Goal: Task Accomplishment & Management: Manage account settings

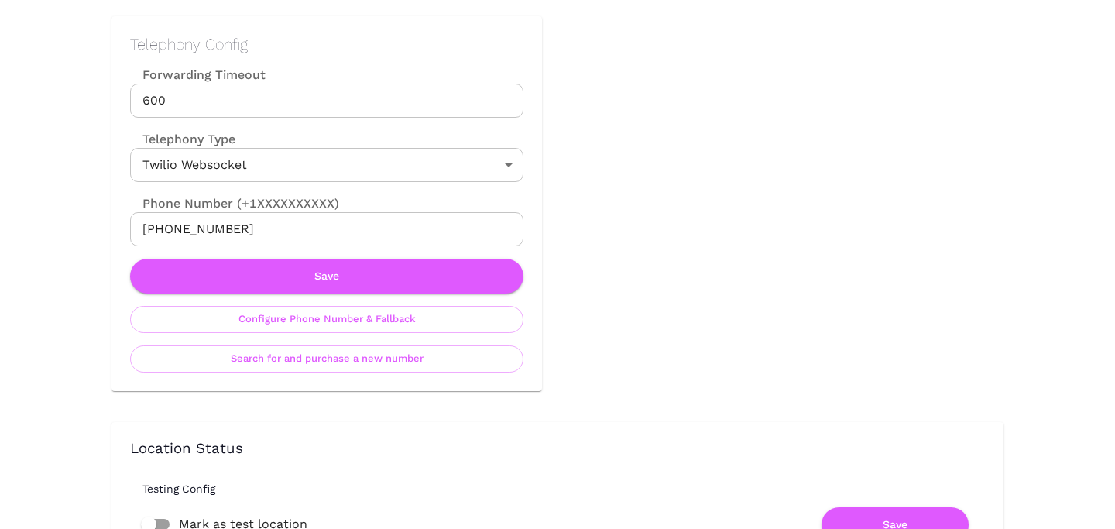
scroll to position [741, 0]
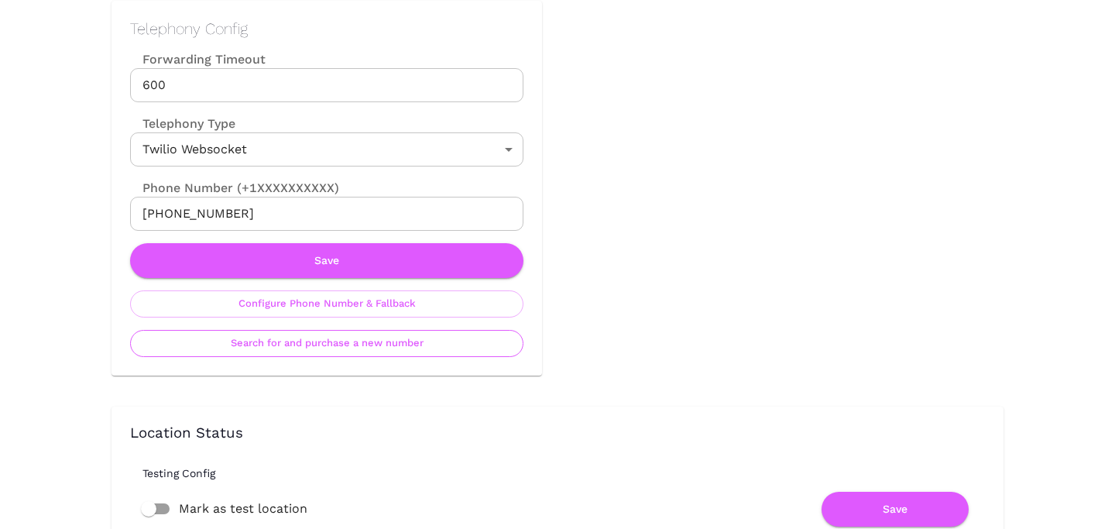
click at [404, 355] on button "Search for and purchase a new number" at bounding box center [327, 343] width 394 height 27
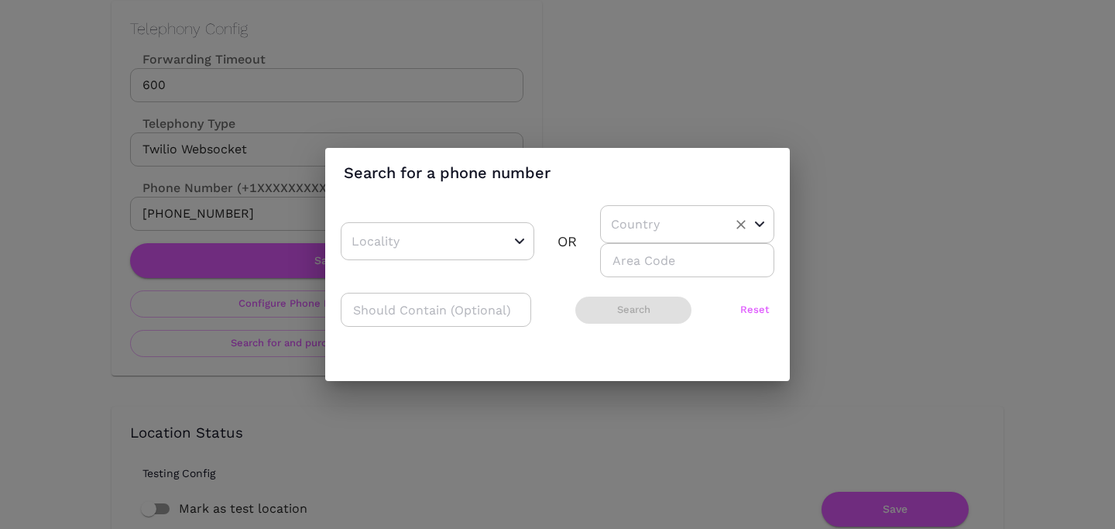
click at [659, 215] on input "text" at bounding box center [663, 224] width 112 height 24
click at [641, 260] on li "US" at bounding box center [681, 263] width 163 height 28
type input "US"
click at [641, 260] on input "number" at bounding box center [687, 260] width 174 height 34
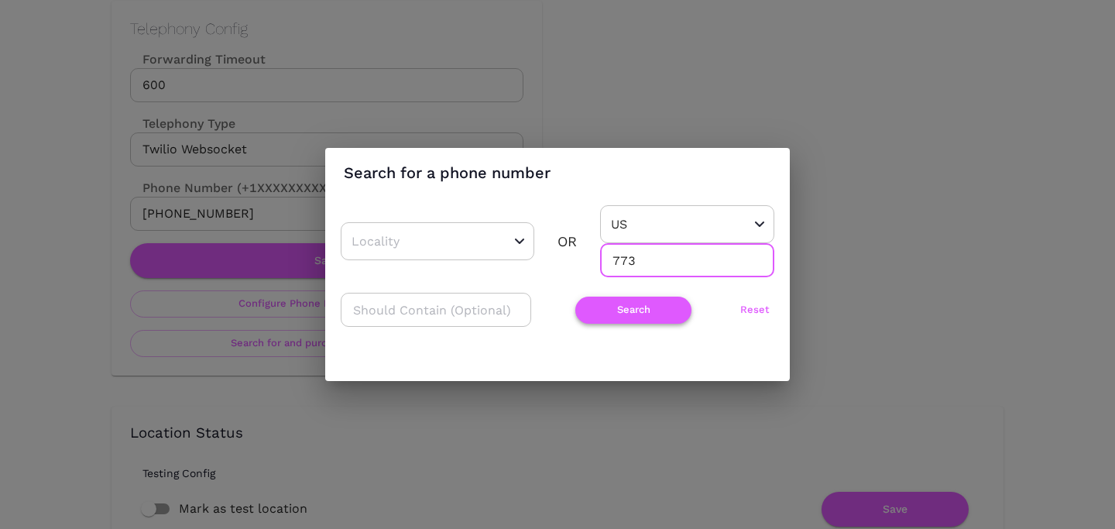
type input "773"
click at [620, 314] on button "Search" at bounding box center [634, 310] width 116 height 27
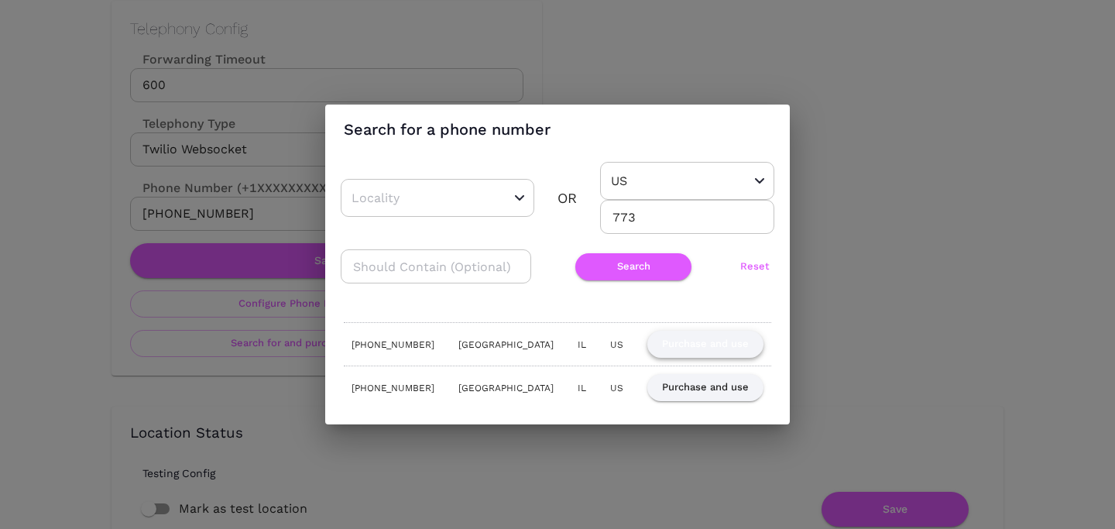
click at [716, 340] on button "Purchase and use" at bounding box center [706, 344] width 116 height 27
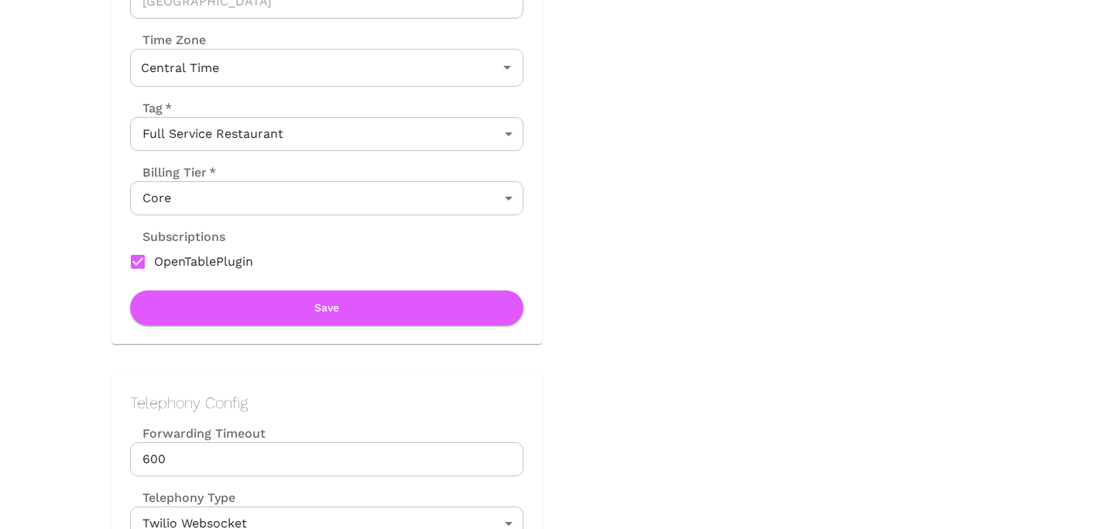
scroll to position [0, 0]
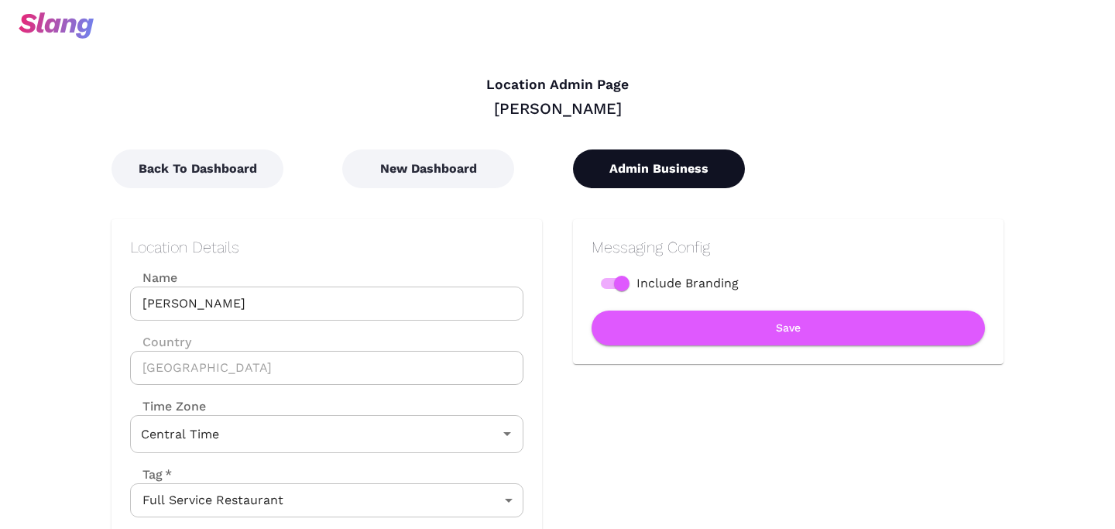
click at [637, 177] on button "Admin Business" at bounding box center [659, 169] width 172 height 39
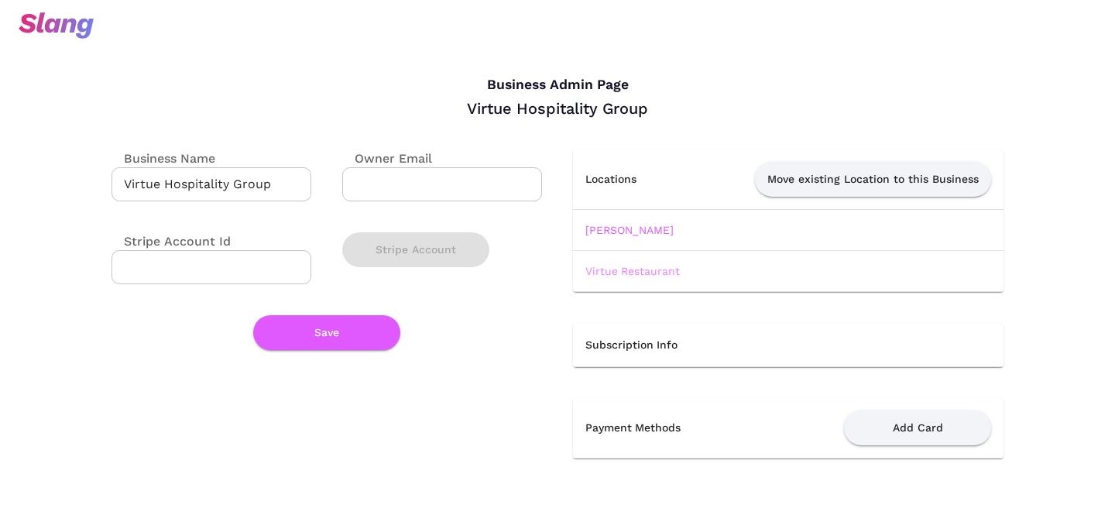
click at [622, 276] on link "Virtue Restaurant" at bounding box center [633, 271] width 95 height 12
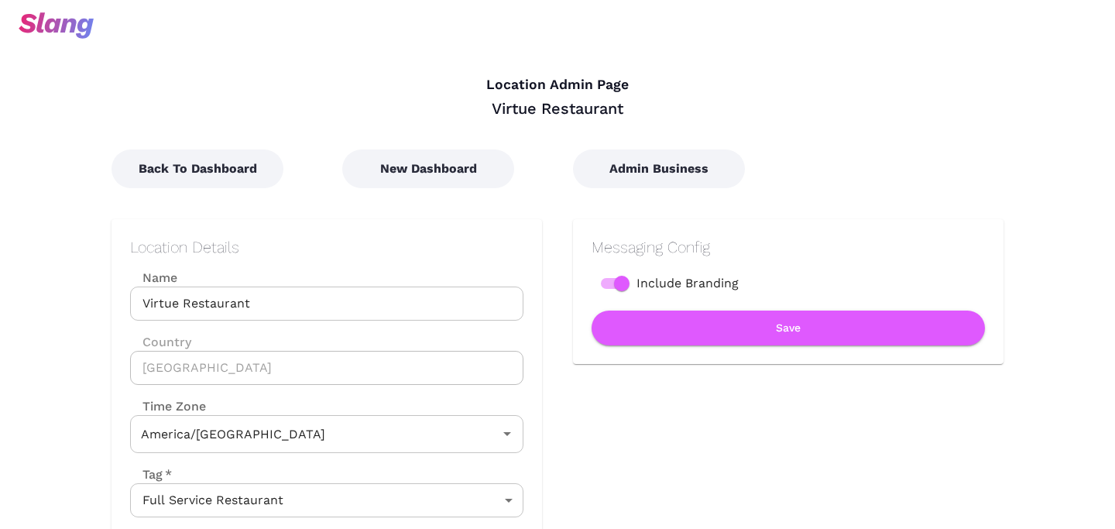
type input "Central Time"
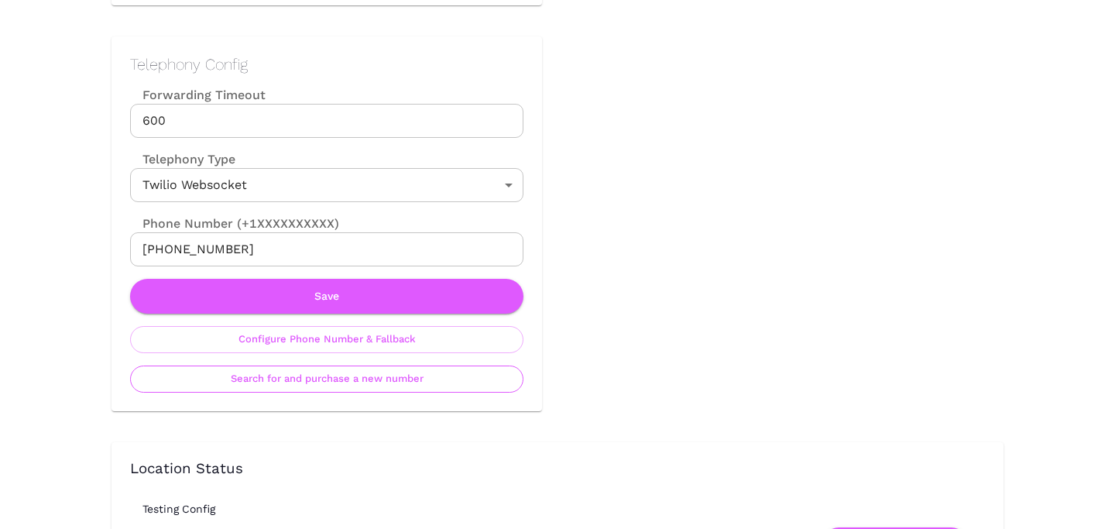
scroll to position [719, 0]
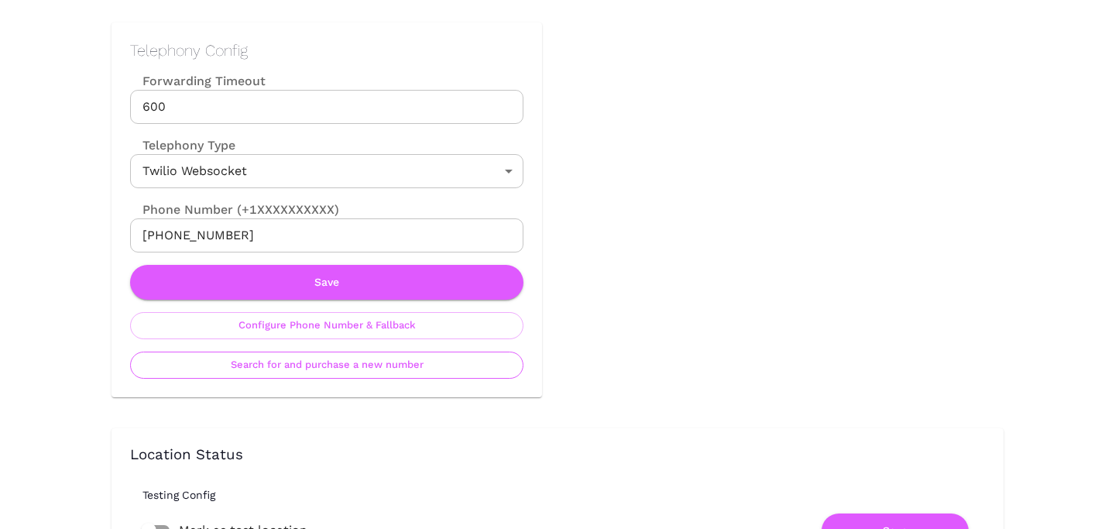
click at [414, 367] on button "Search for and purchase a new number" at bounding box center [327, 365] width 394 height 27
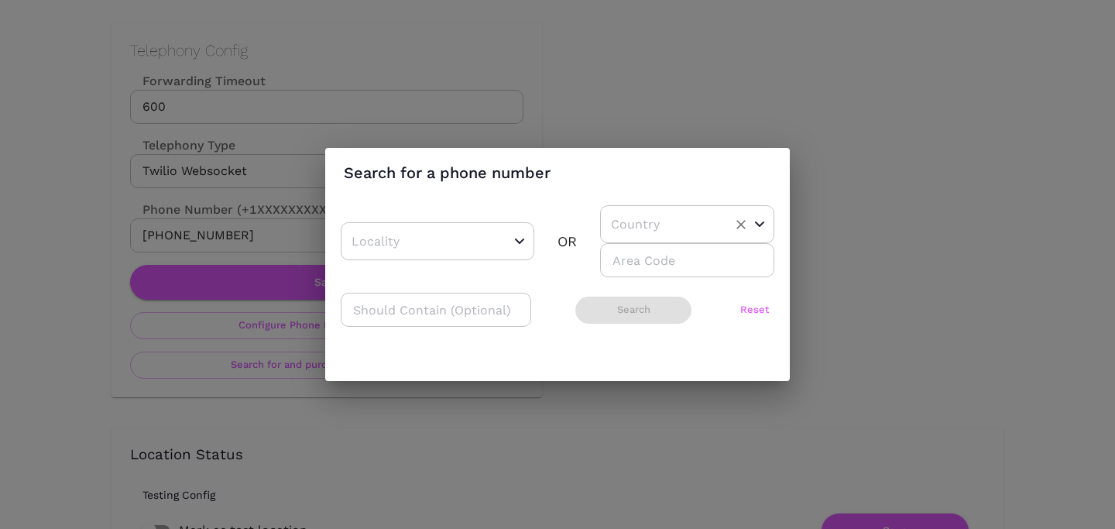
click at [622, 218] on input "text" at bounding box center [663, 224] width 112 height 24
click at [622, 260] on li "US" at bounding box center [681, 263] width 163 height 28
type input "US"
click at [622, 260] on input "number" at bounding box center [687, 260] width 174 height 34
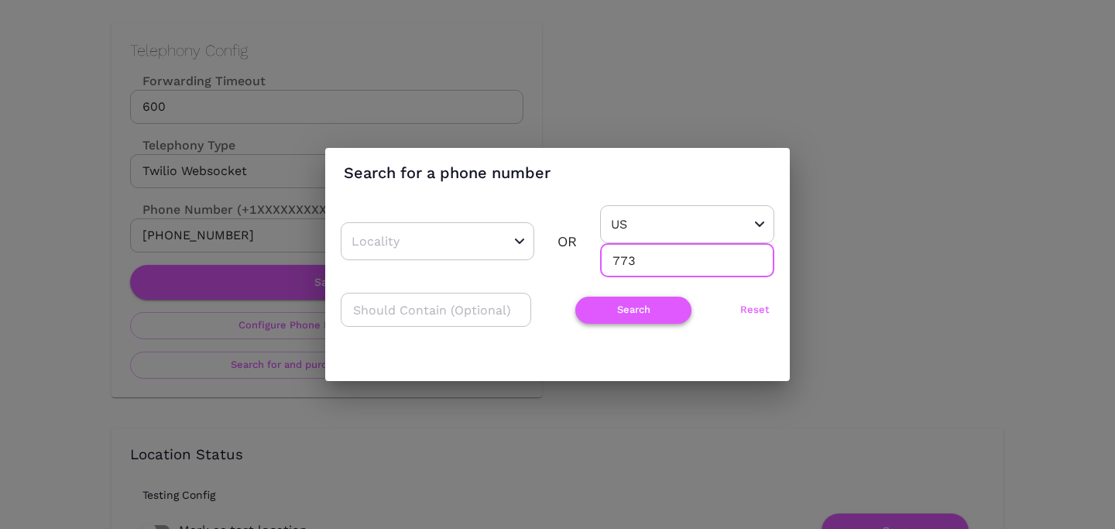
type input "773"
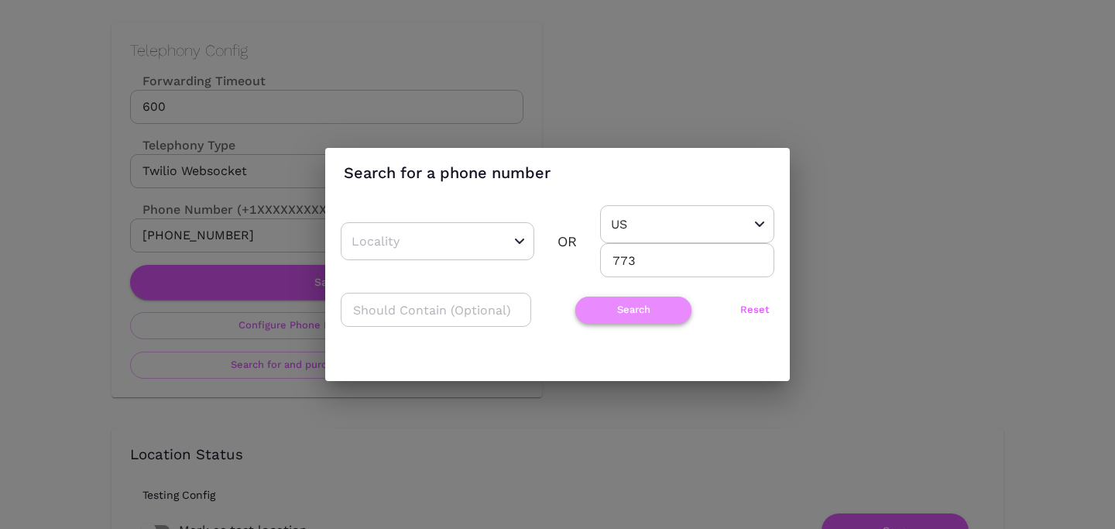
click at [594, 320] on button "Search" at bounding box center [634, 310] width 116 height 27
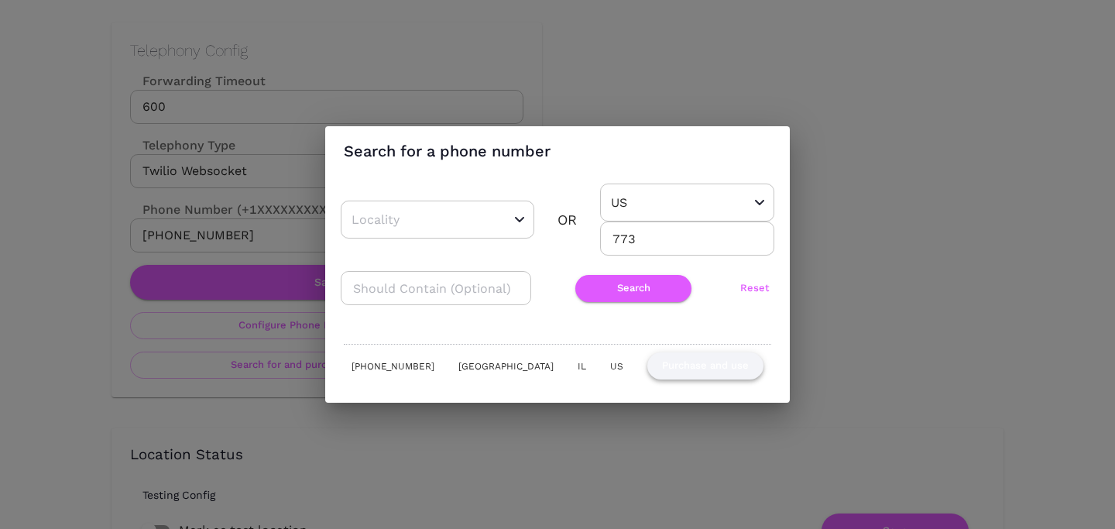
click at [707, 359] on button "Purchase and use" at bounding box center [706, 365] width 116 height 27
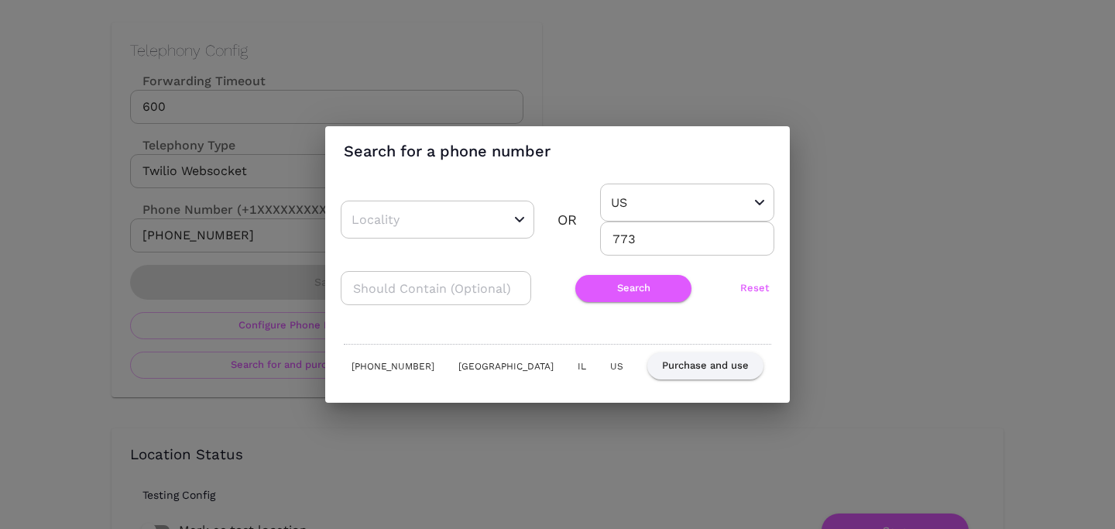
scroll to position [0, 0]
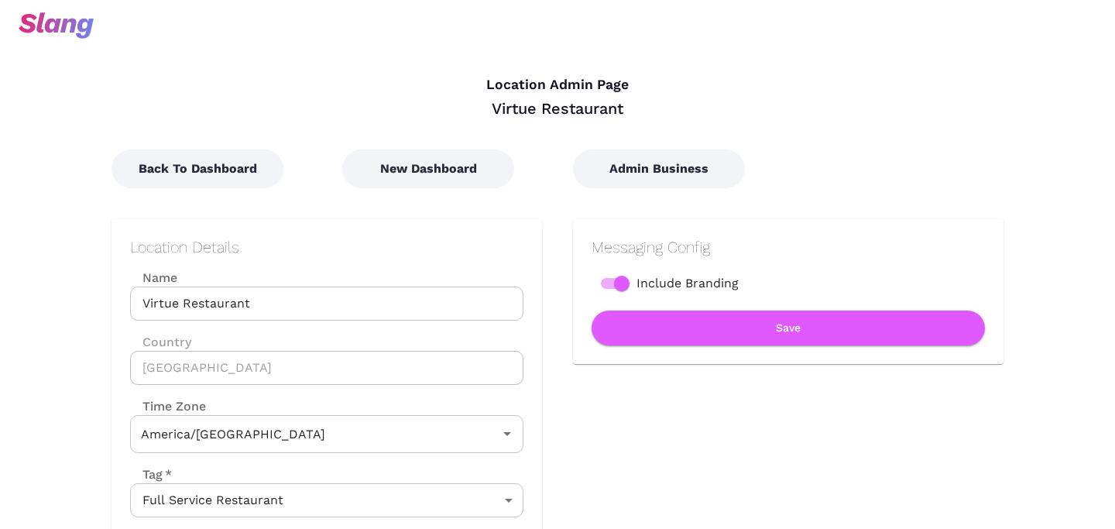
type input "Central Time"
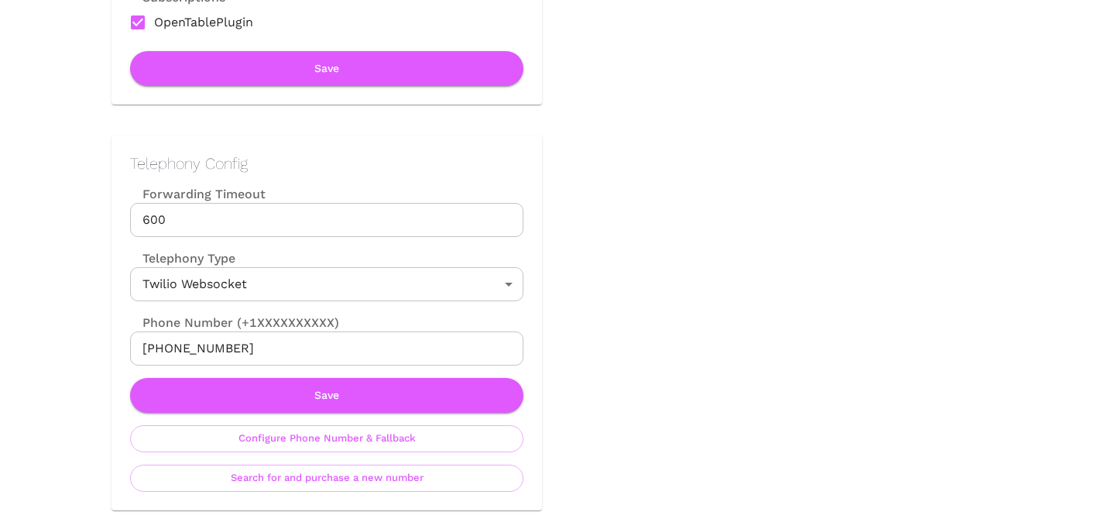
scroll to position [641, 0]
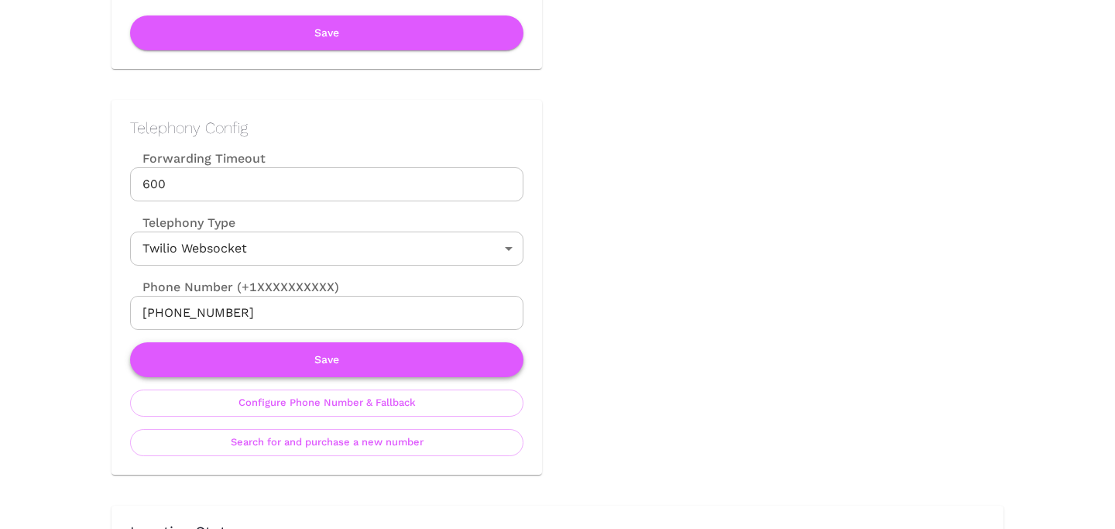
click at [360, 352] on button "Save" at bounding box center [327, 359] width 394 height 35
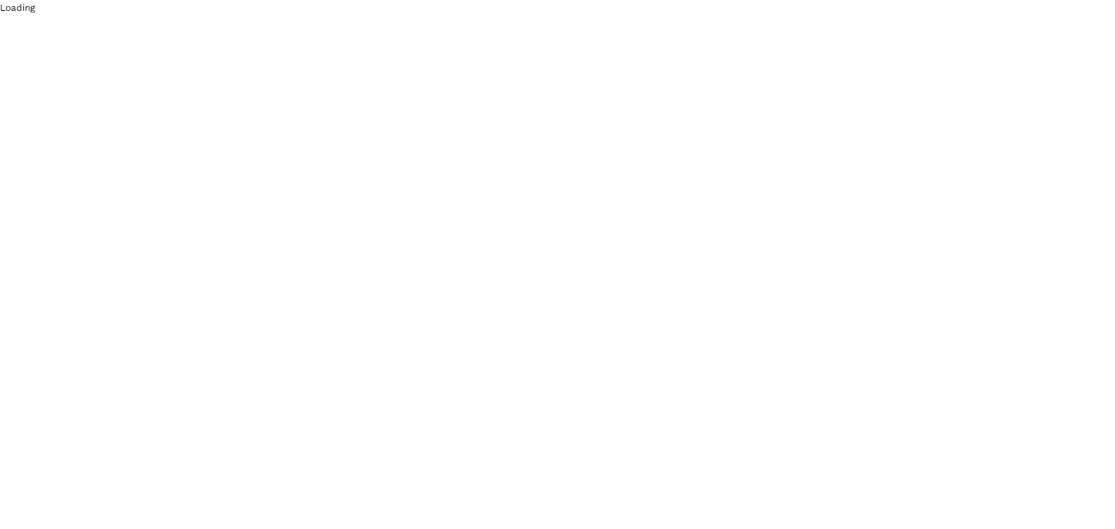
scroll to position [0, 0]
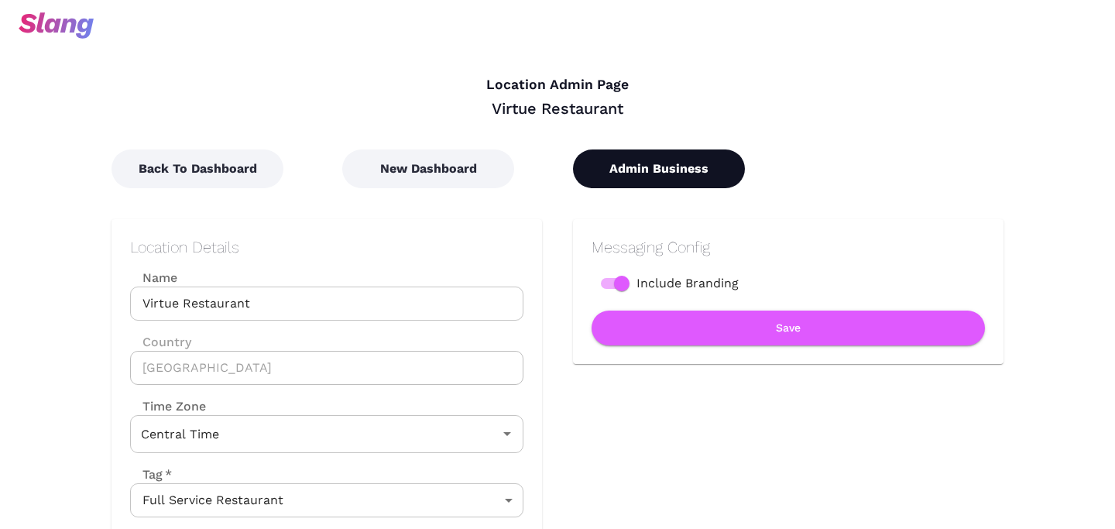
click at [670, 183] on button "Admin Business" at bounding box center [659, 169] width 172 height 39
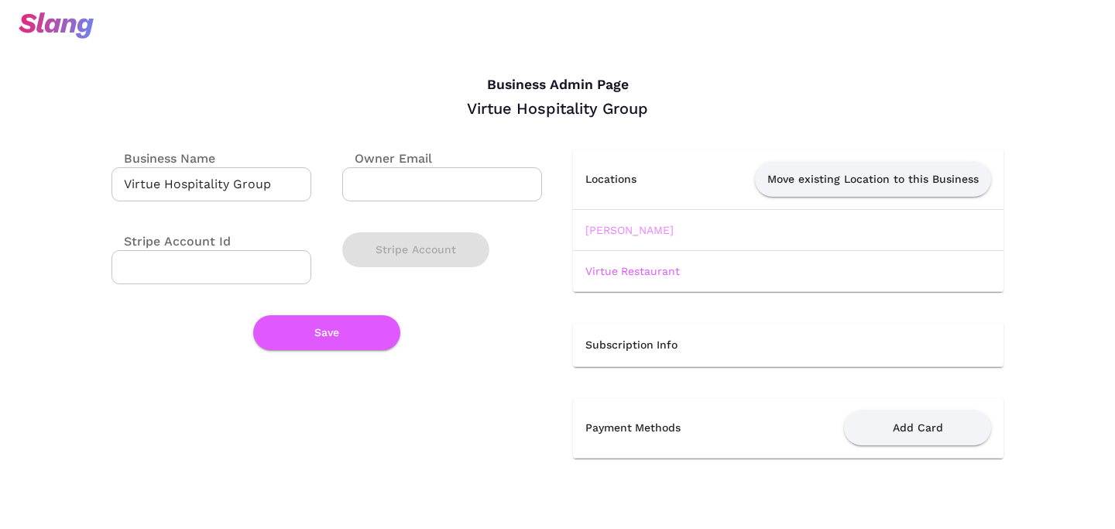
click at [611, 229] on link "[PERSON_NAME]" at bounding box center [630, 230] width 88 height 12
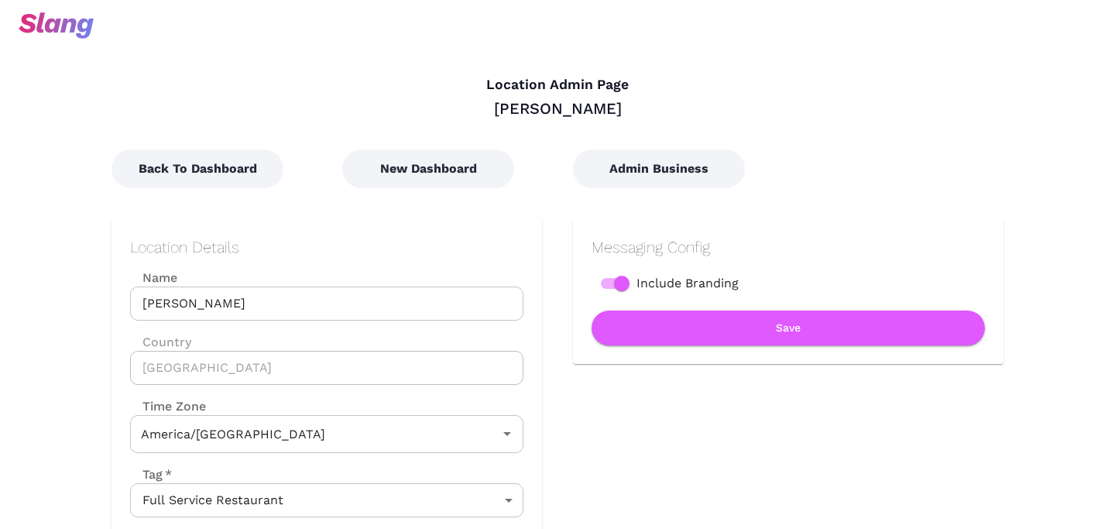
type input "Central Time"
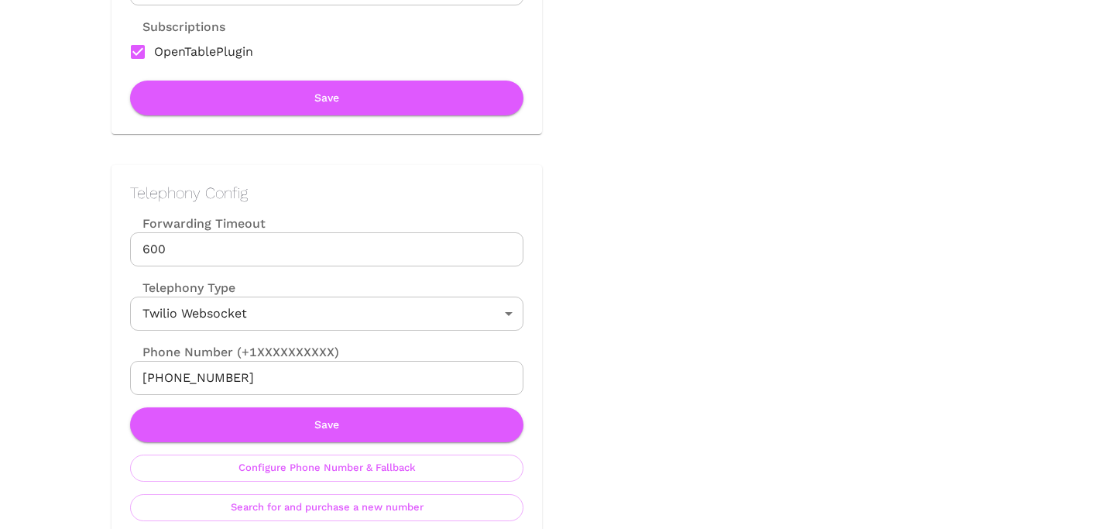
scroll to position [699, 0]
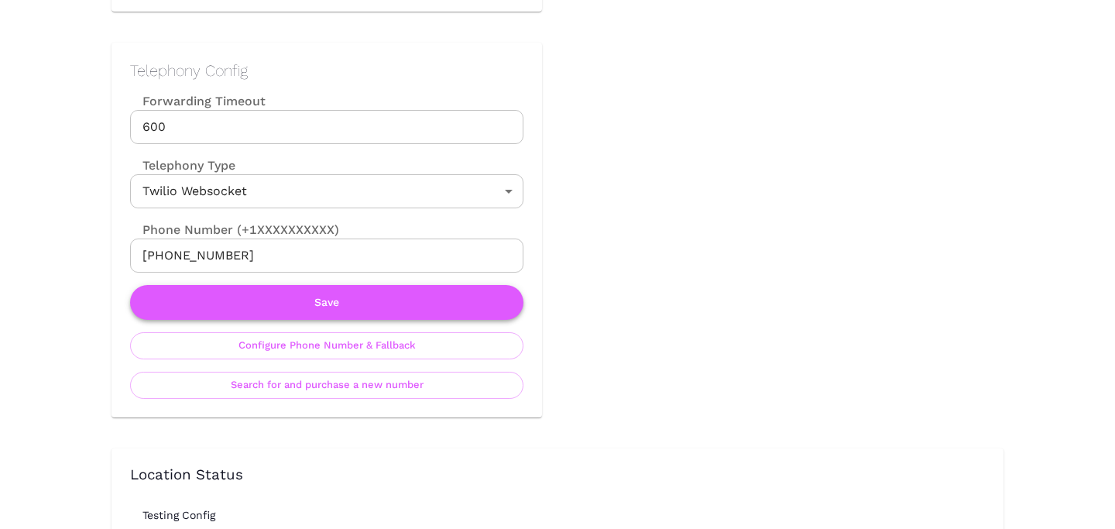
click at [403, 311] on button "Save" at bounding box center [327, 302] width 394 height 35
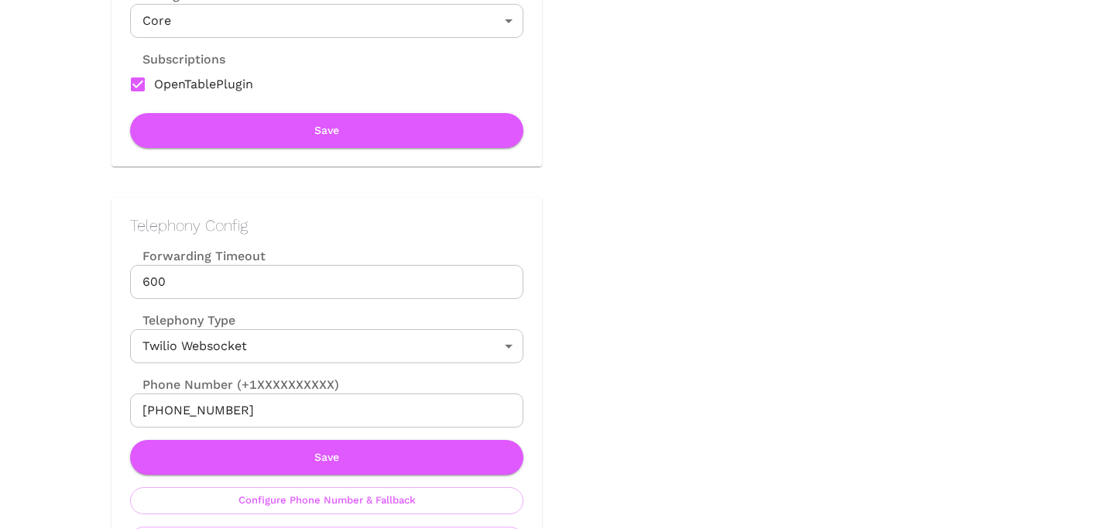
scroll to position [554, 0]
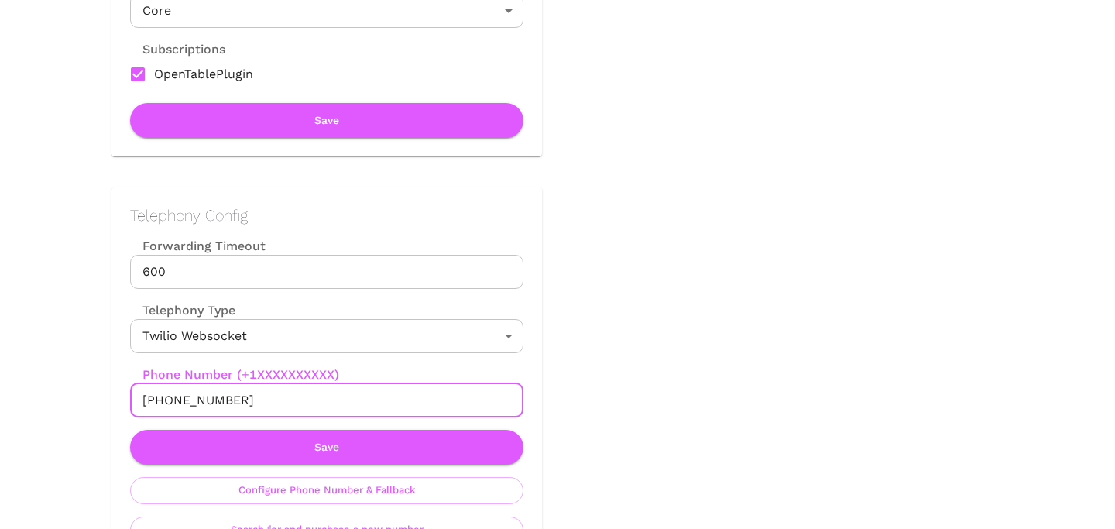
drag, startPoint x: 160, startPoint y: 398, endPoint x: 273, endPoint y: 401, distance: 113.9
click at [273, 401] on input "[PHONE_NUMBER]" at bounding box center [327, 400] width 394 height 34
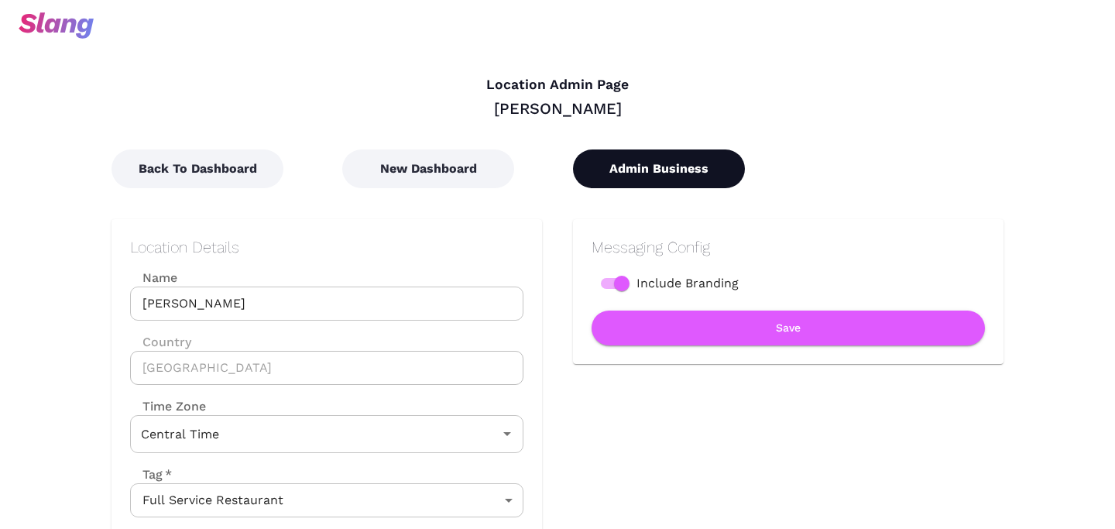
click at [635, 167] on button "Admin Business" at bounding box center [659, 169] width 172 height 39
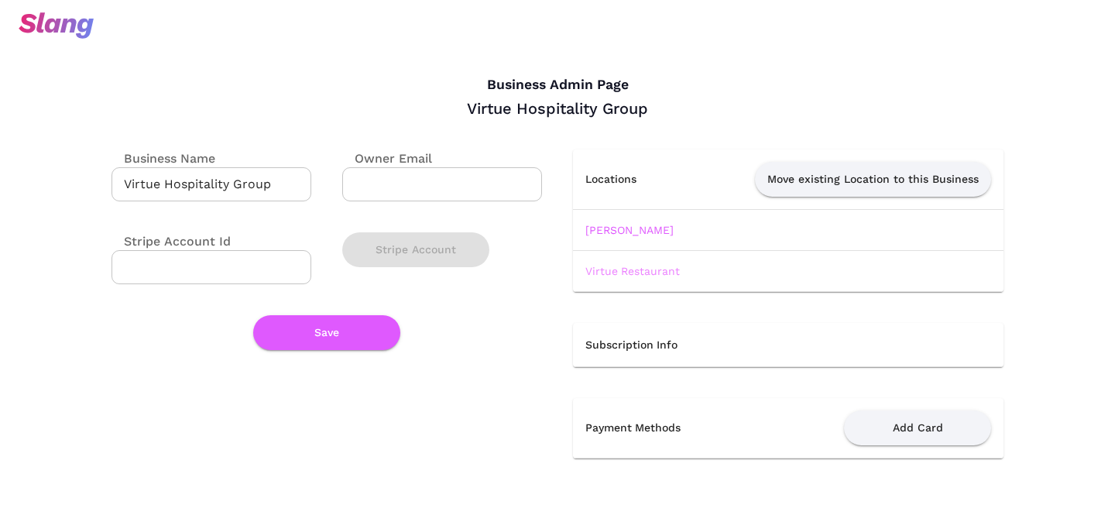
click at [621, 269] on link "Virtue Restaurant" at bounding box center [633, 271] width 95 height 12
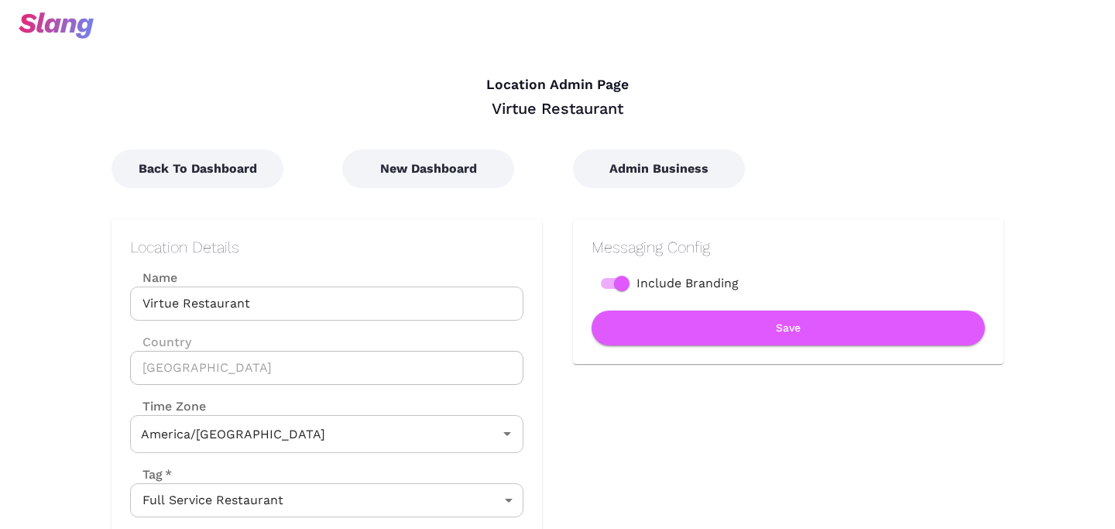
type input "Central Time"
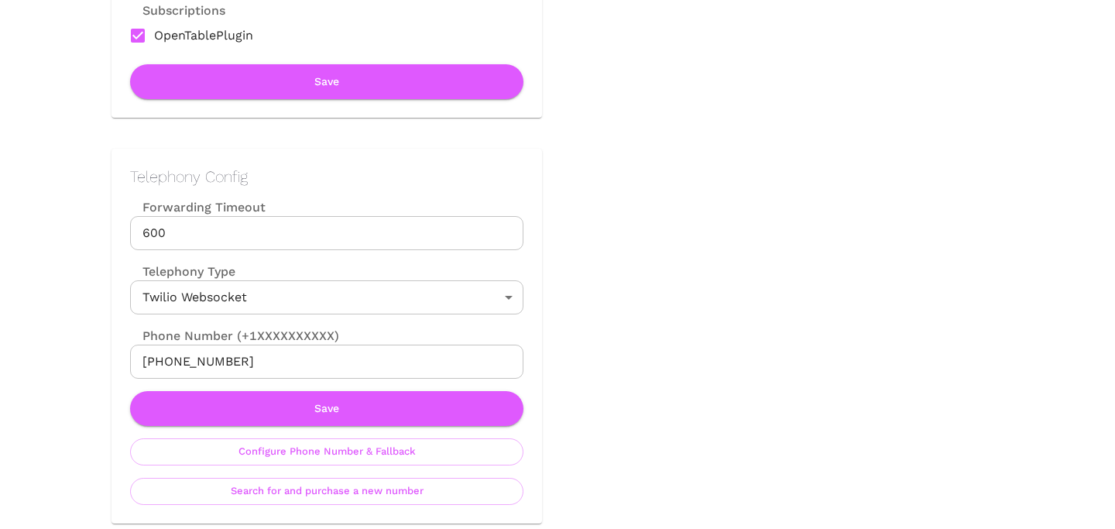
scroll to position [596, 0]
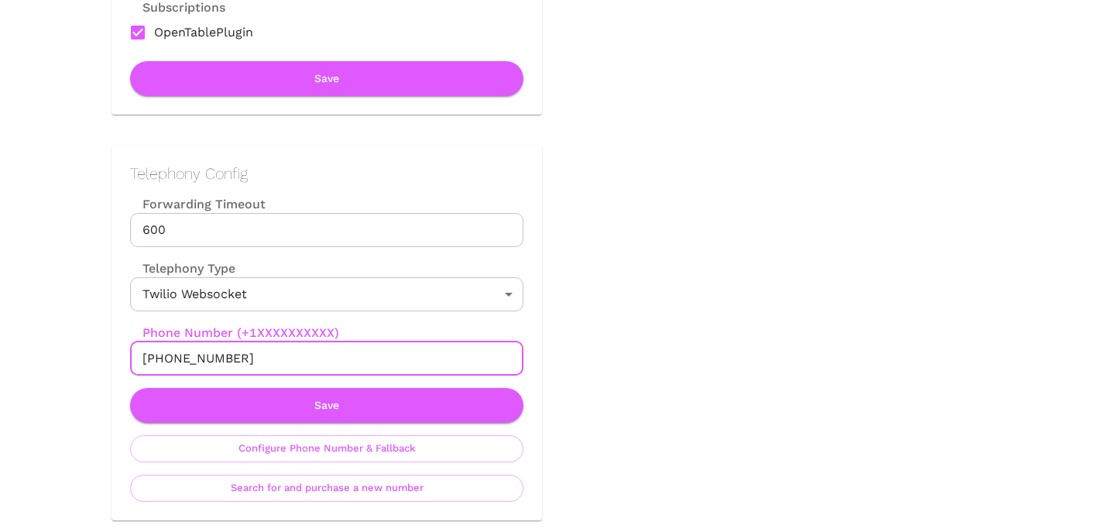
drag, startPoint x: 157, startPoint y: 359, endPoint x: 354, endPoint y: 361, distance: 196.8
click at [354, 361] on input "[PHONE_NUMBER]" at bounding box center [327, 359] width 394 height 34
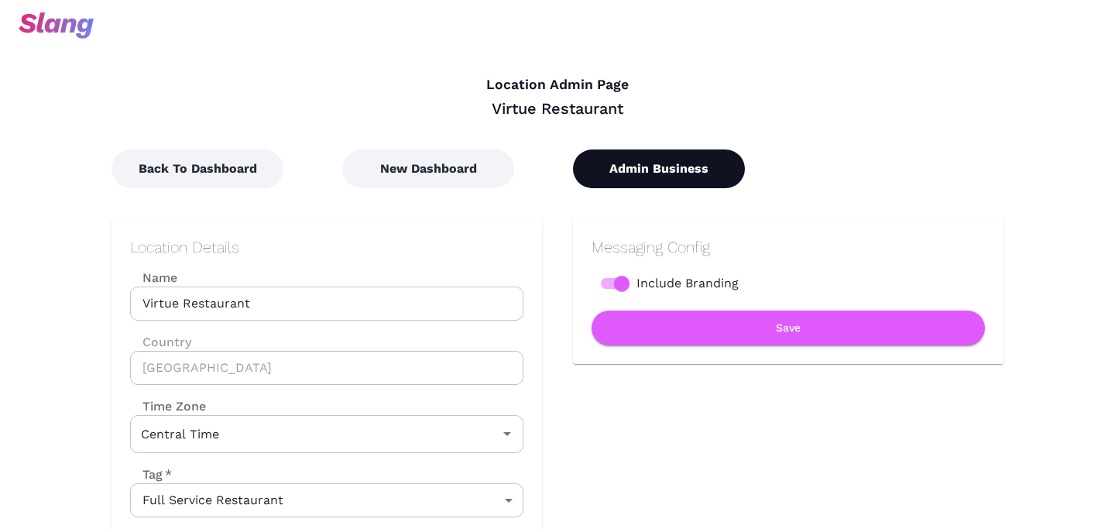
click at [644, 168] on button "Admin Business" at bounding box center [659, 169] width 172 height 39
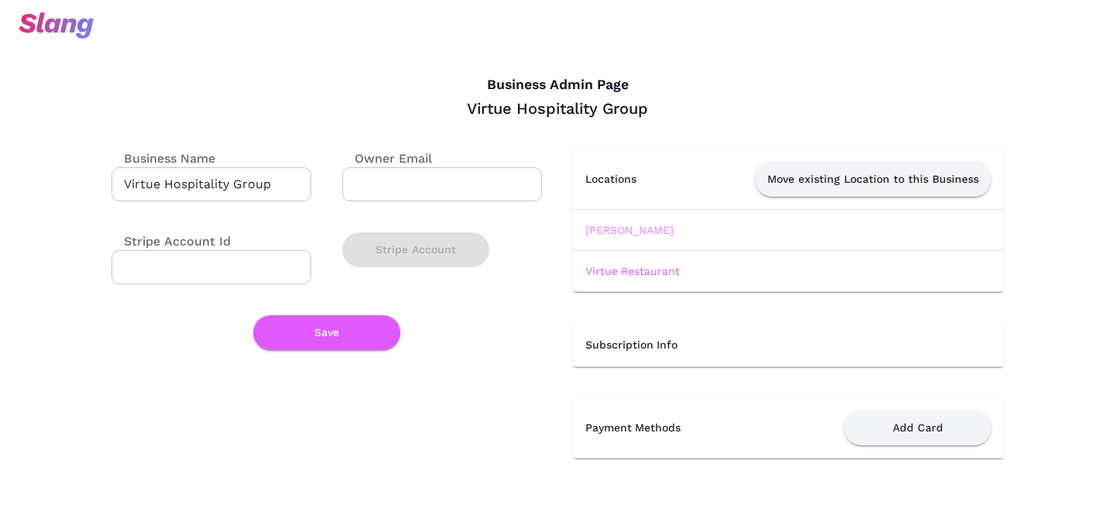
click at [614, 229] on link "[PERSON_NAME]" at bounding box center [630, 230] width 88 height 12
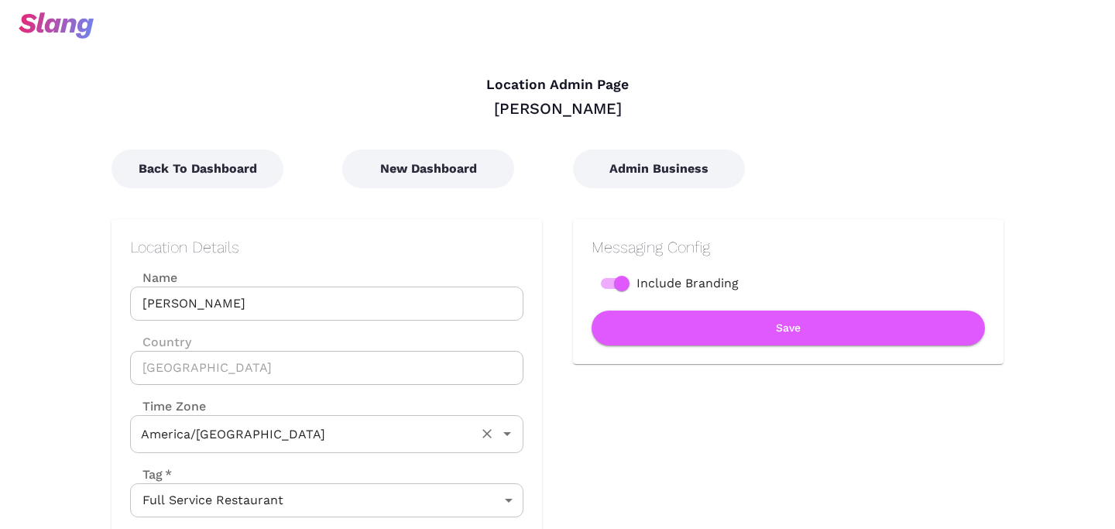
type input "Central Time"
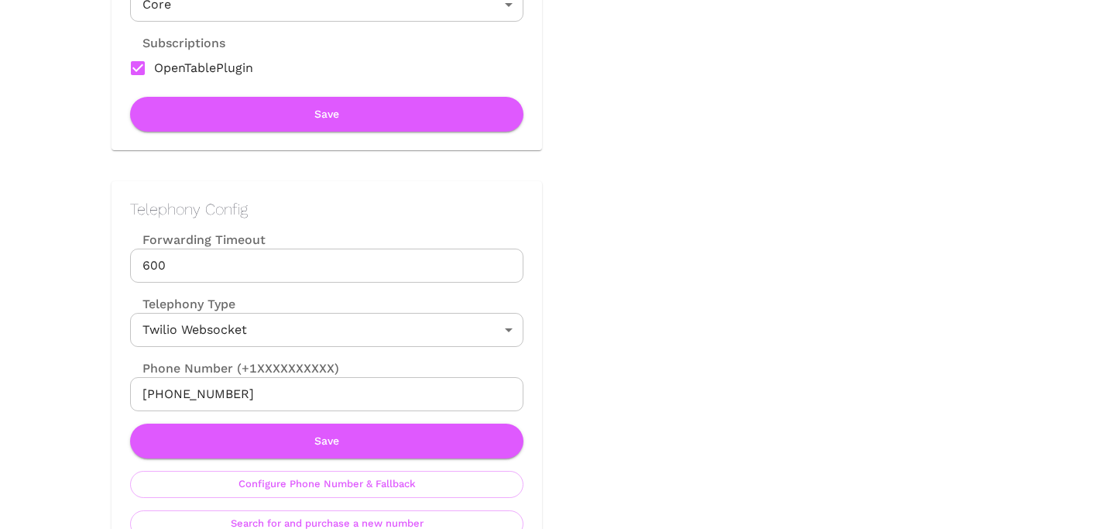
scroll to position [562, 0]
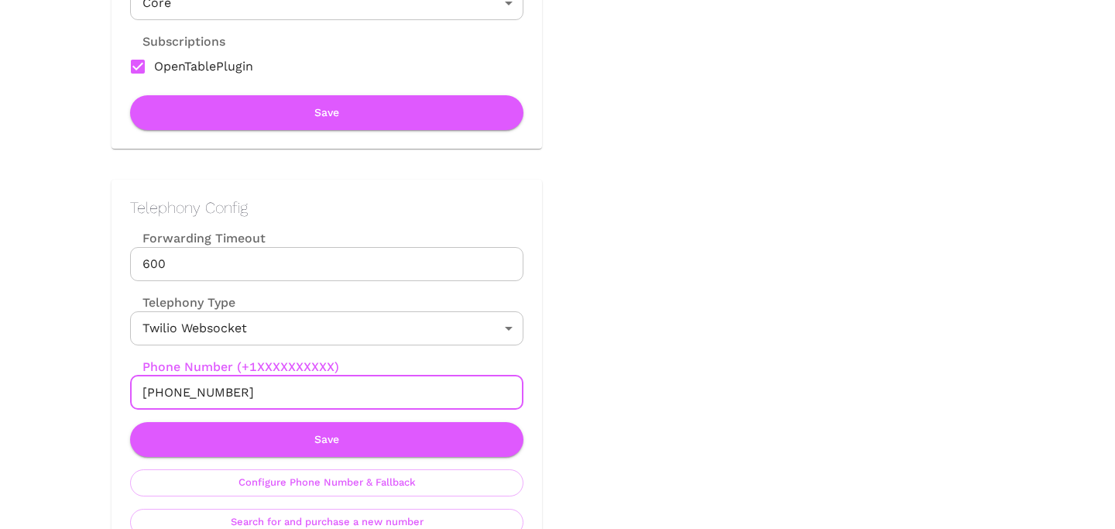
drag, startPoint x: 159, startPoint y: 393, endPoint x: 341, endPoint y: 393, distance: 182.0
click at [341, 393] on input "[PHONE_NUMBER]" at bounding box center [327, 393] width 394 height 34
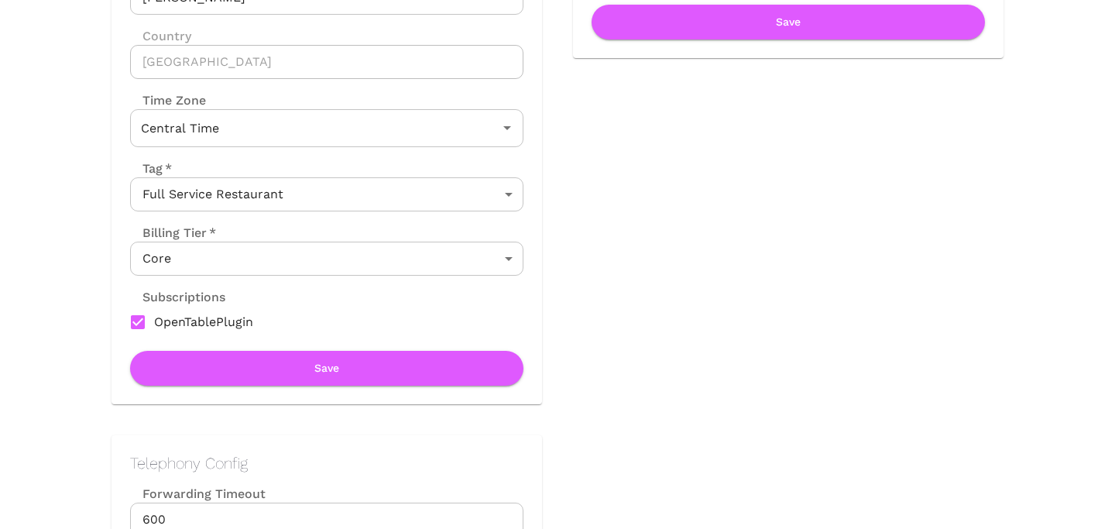
scroll to position [0, 0]
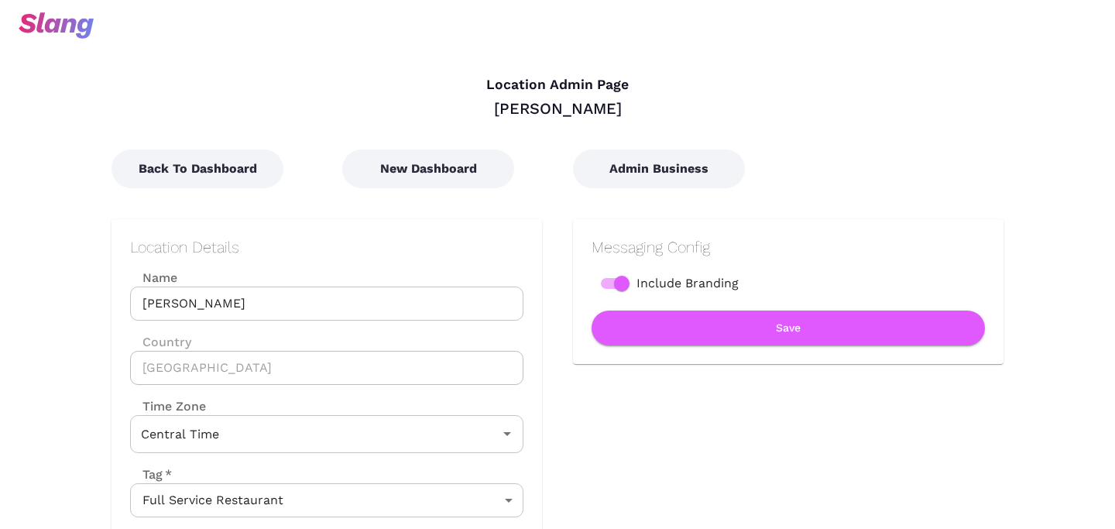
click at [588, 310] on div "Messaging Config Include Branding Save" at bounding box center [773, 449] width 462 height 522
click at [637, 193] on div "Messaging Config Include Branding Save" at bounding box center [773, 449] width 462 height 522
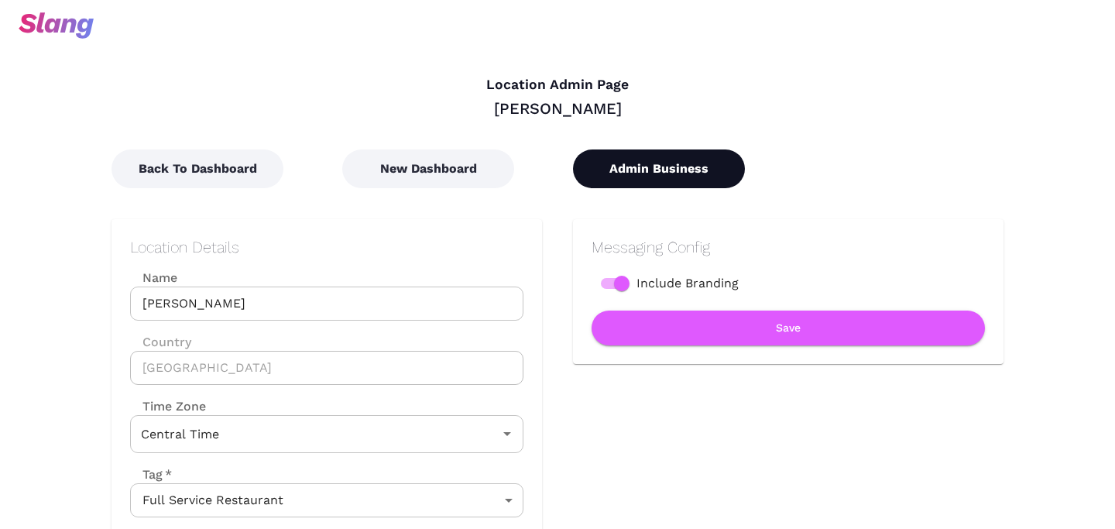
click at [637, 177] on button "Admin Business" at bounding box center [659, 169] width 172 height 39
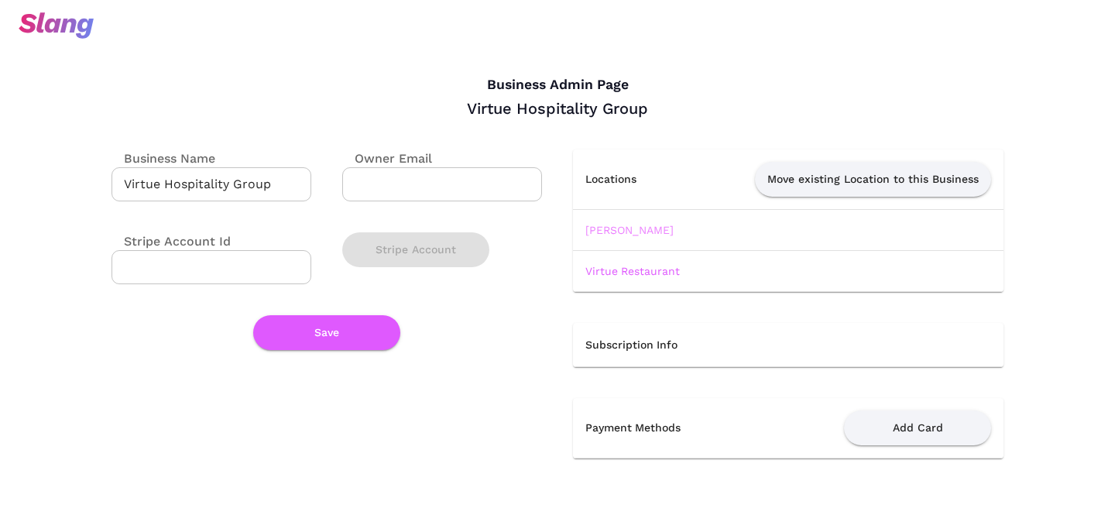
click at [587, 231] on link "[PERSON_NAME]" at bounding box center [630, 230] width 88 height 12
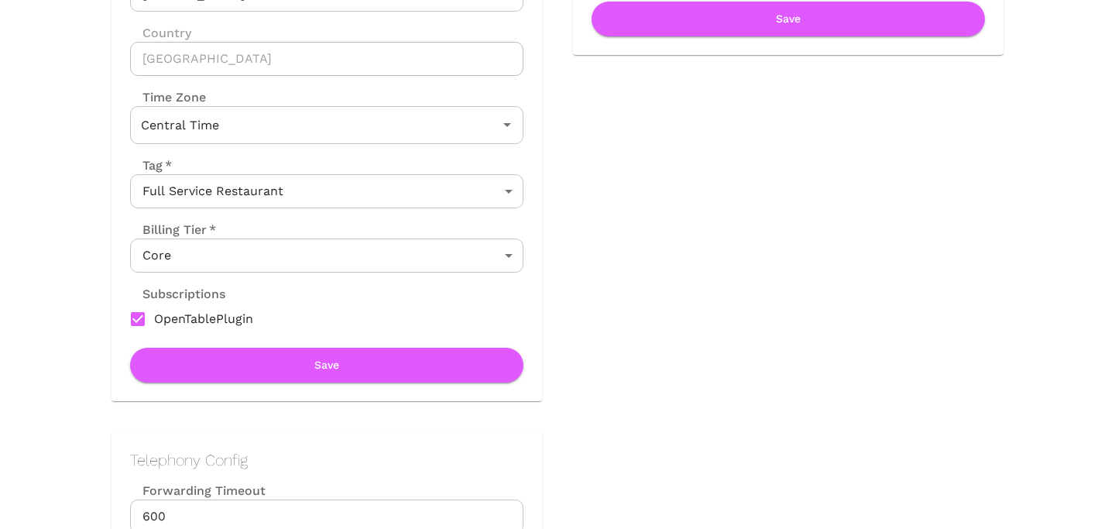
scroll to position [308, 0]
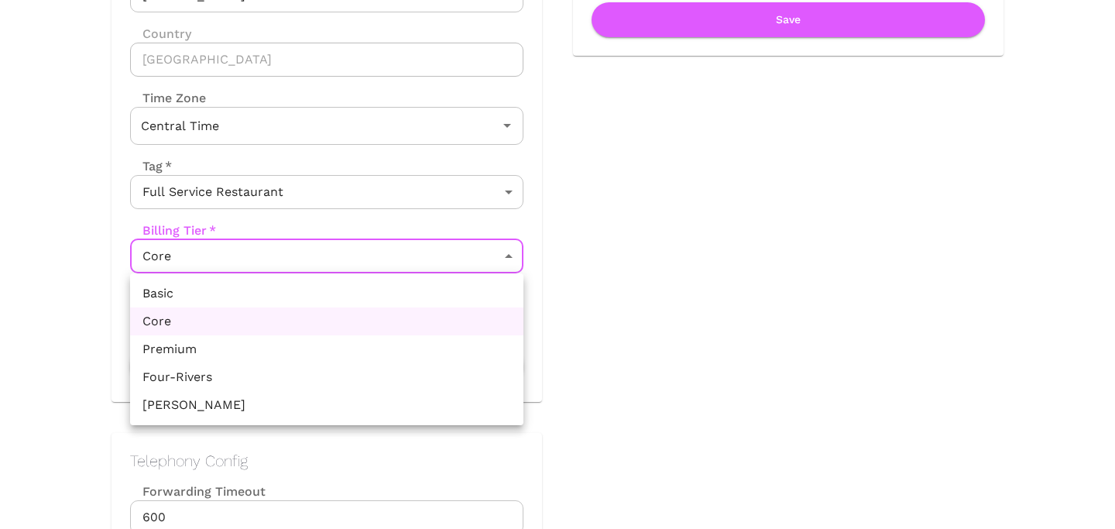
click at [400, 338] on li "Premium" at bounding box center [327, 349] width 394 height 28
type input "Premium"
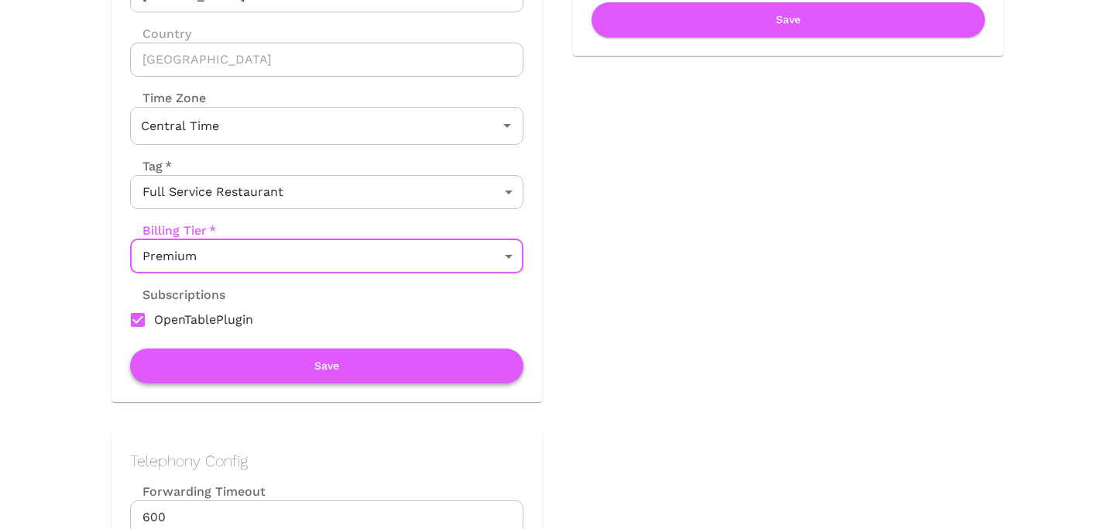
click at [397, 370] on button "Save" at bounding box center [327, 366] width 394 height 35
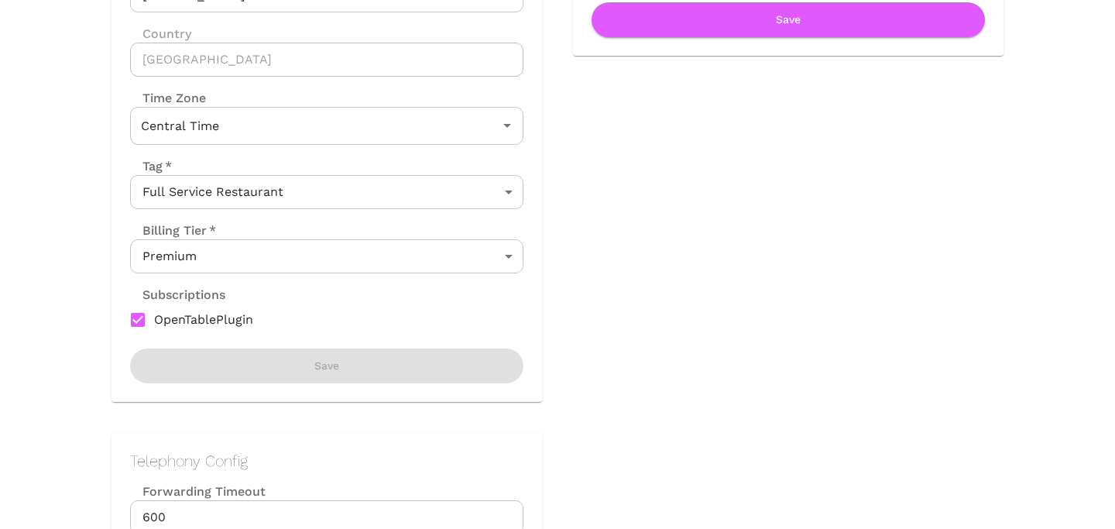
scroll to position [0, 0]
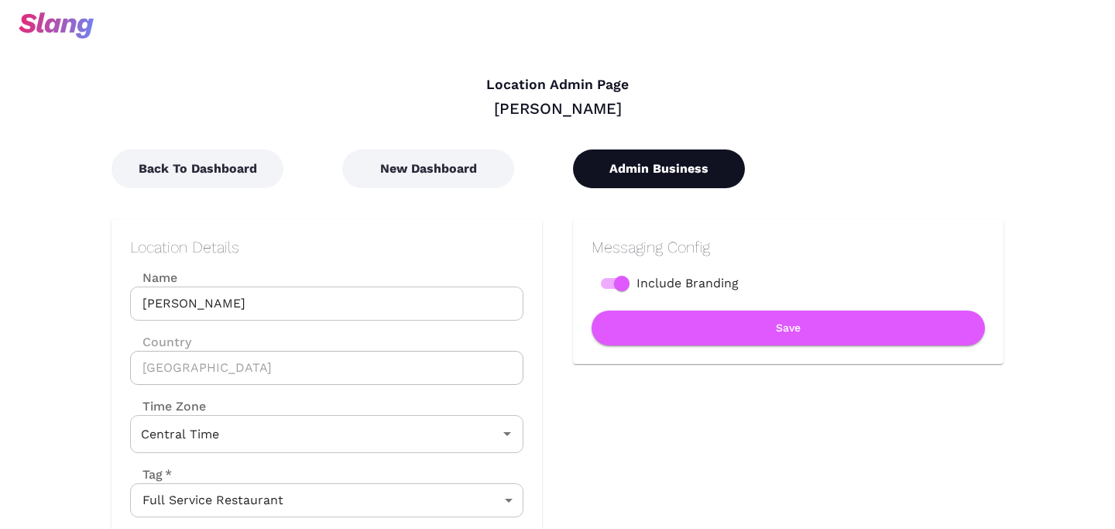
click at [690, 163] on button "Admin Business" at bounding box center [659, 169] width 172 height 39
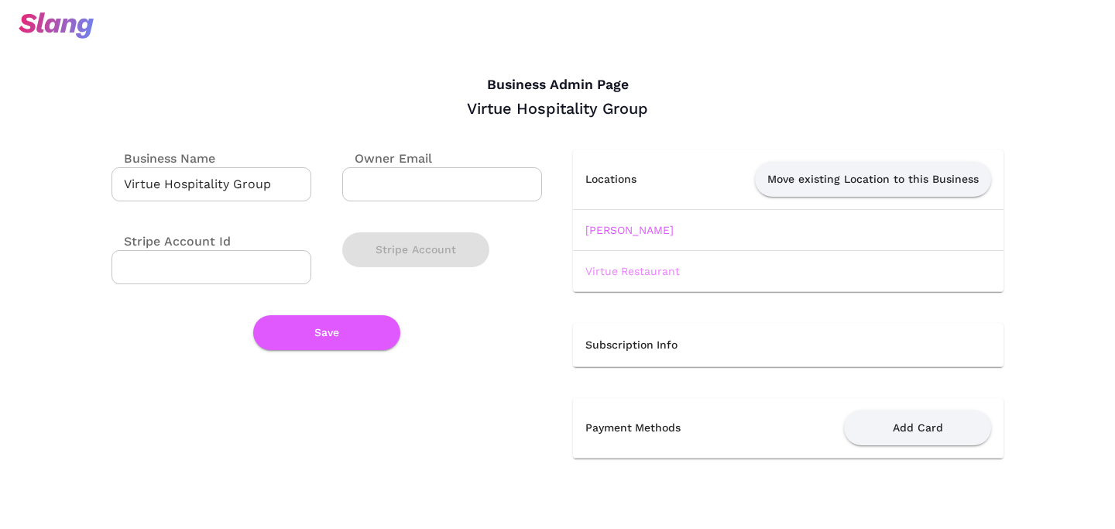
click at [644, 271] on link "Virtue Restaurant" at bounding box center [633, 271] width 95 height 12
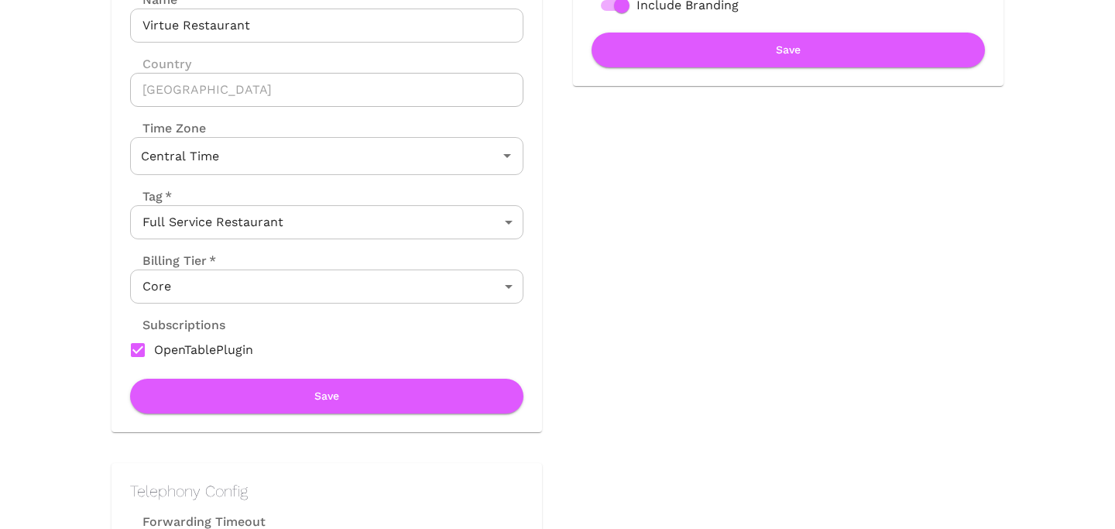
scroll to position [279, 0]
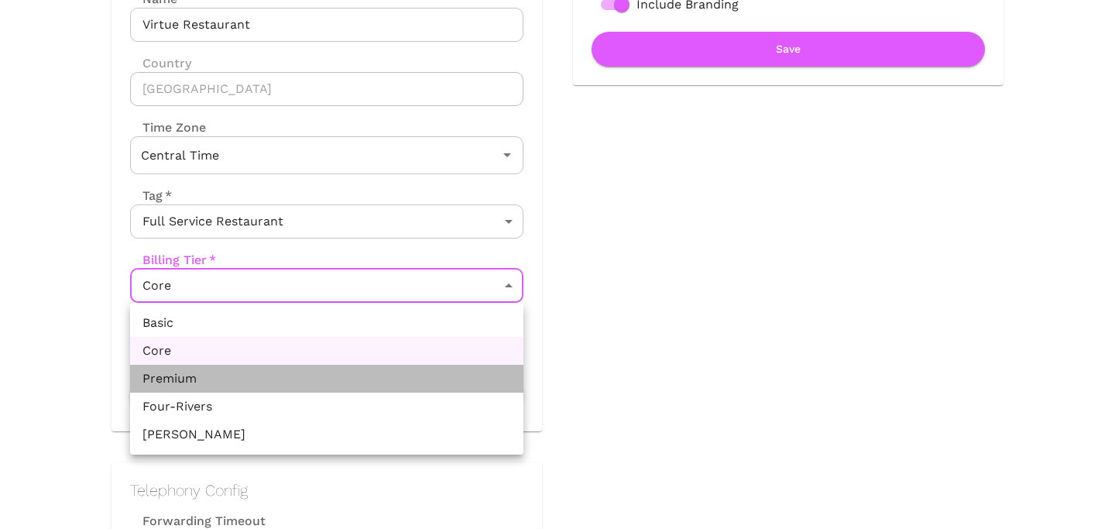
click at [338, 385] on li "Premium" at bounding box center [327, 379] width 394 height 28
type input "Premium"
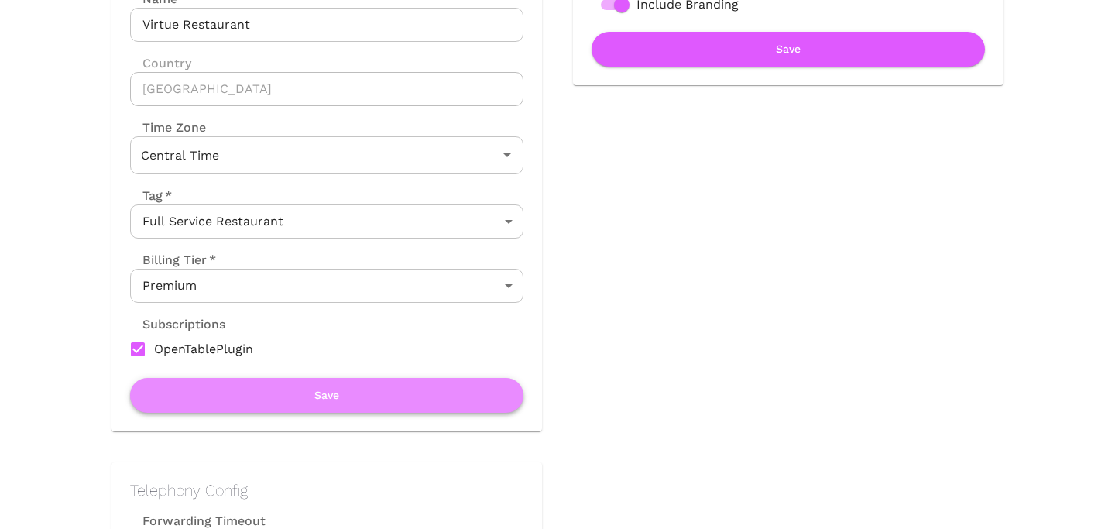
click at [338, 393] on button "Save" at bounding box center [327, 395] width 394 height 35
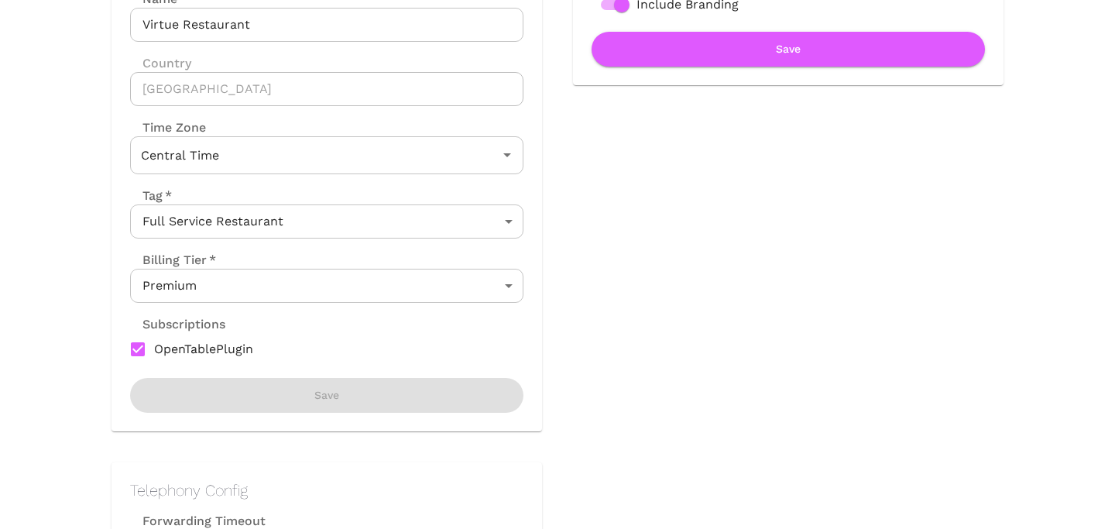
scroll to position [0, 0]
